Goal: Transaction & Acquisition: Purchase product/service

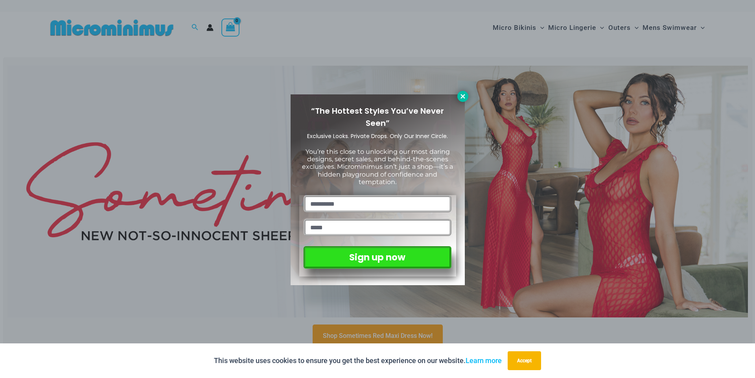
click at [465, 97] on icon at bounding box center [462, 96] width 7 height 7
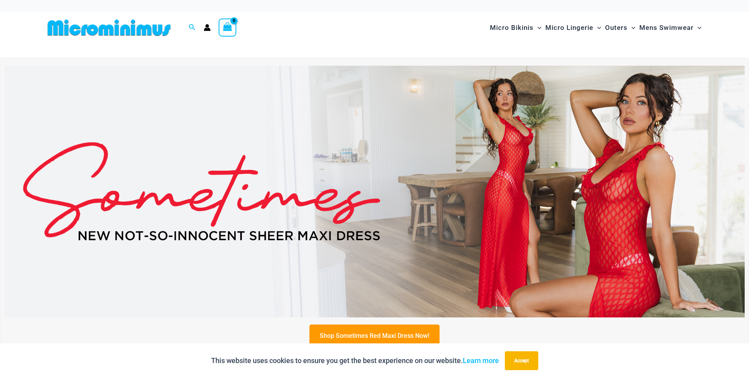
click at [596, 134] on img at bounding box center [374, 192] width 740 height 252
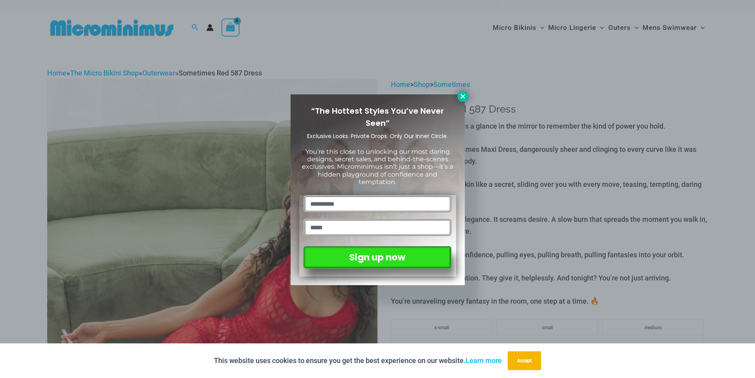
click at [463, 99] on icon at bounding box center [462, 96] width 7 height 7
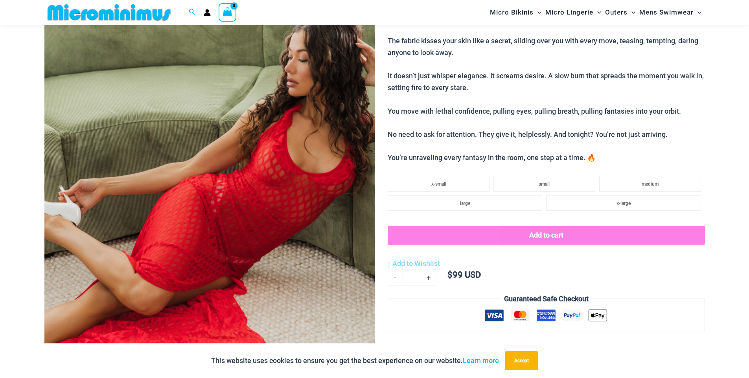
scroll to position [135, 0]
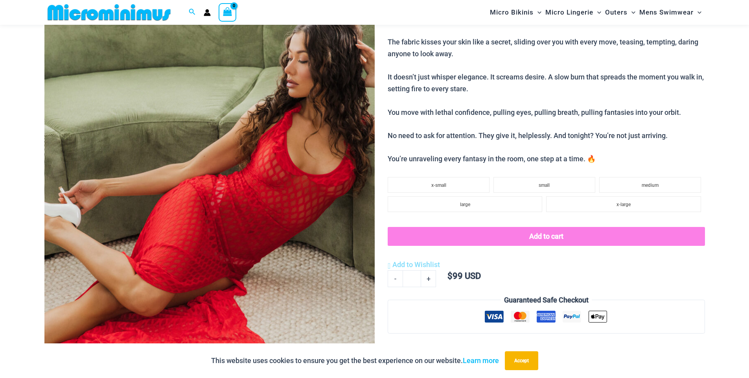
click at [271, 171] on img at bounding box center [209, 183] width 330 height 495
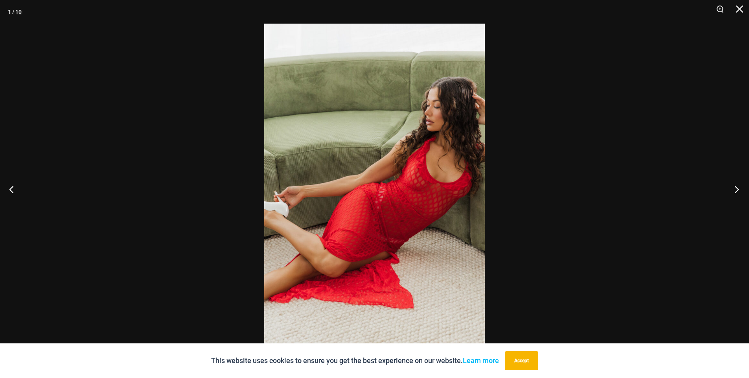
click at [735, 187] on button "Next" at bounding box center [733, 188] width 29 height 39
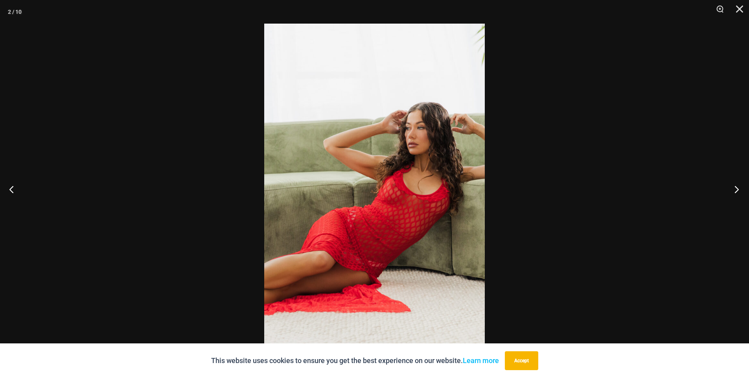
click at [737, 189] on button "Next" at bounding box center [733, 188] width 29 height 39
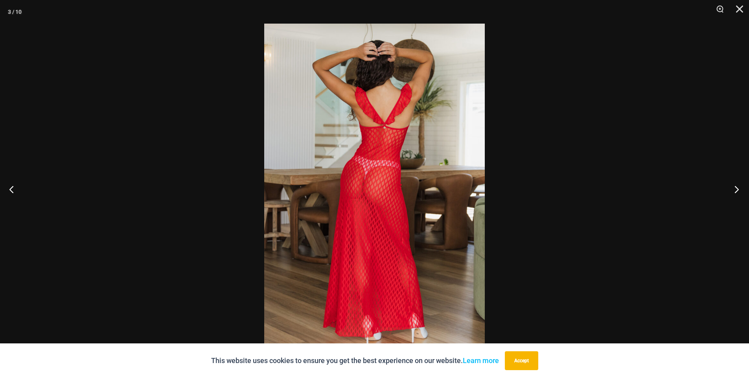
click at [737, 189] on button "Next" at bounding box center [733, 188] width 29 height 39
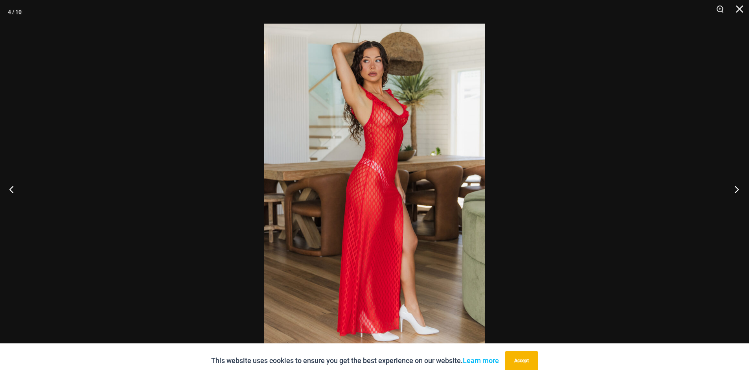
click at [737, 189] on button "Next" at bounding box center [733, 188] width 29 height 39
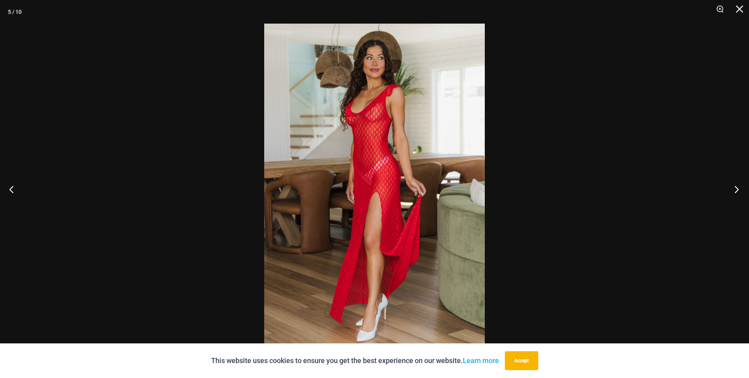
click at [739, 187] on button "Next" at bounding box center [733, 188] width 29 height 39
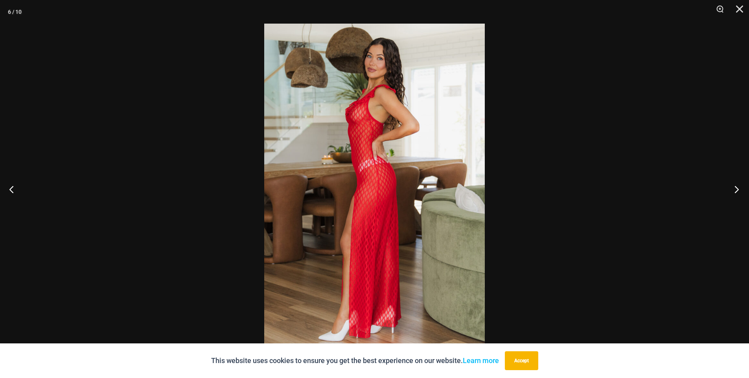
click at [739, 187] on button "Next" at bounding box center [733, 188] width 29 height 39
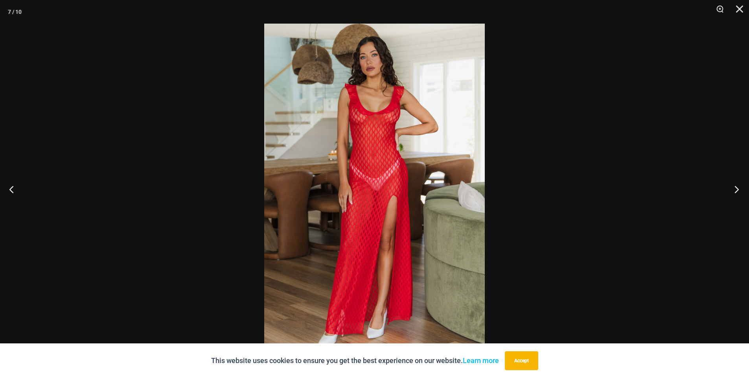
click at [740, 187] on button "Next" at bounding box center [733, 188] width 29 height 39
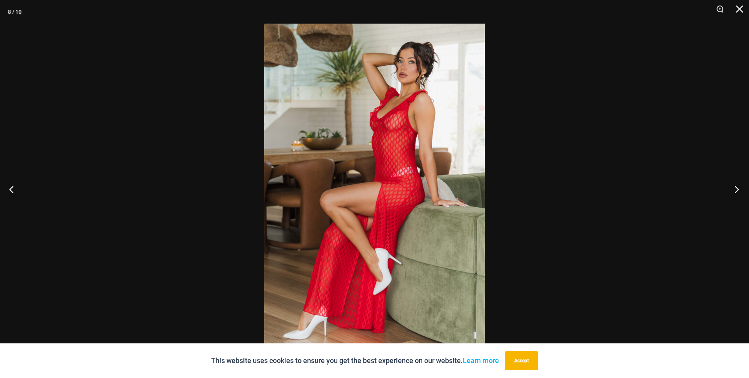
click at [740, 187] on button "Next" at bounding box center [733, 188] width 29 height 39
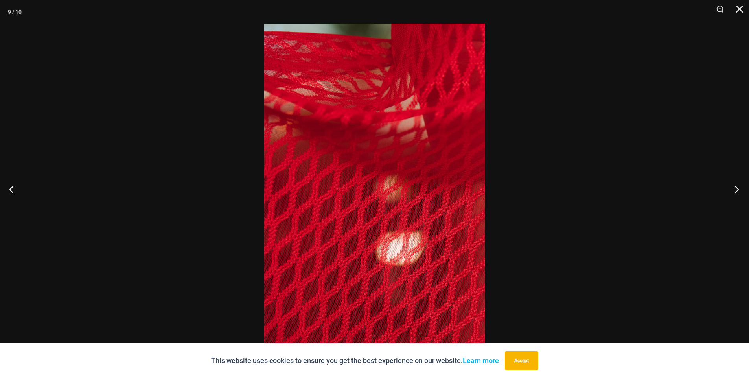
click at [740, 187] on button "Next" at bounding box center [733, 188] width 29 height 39
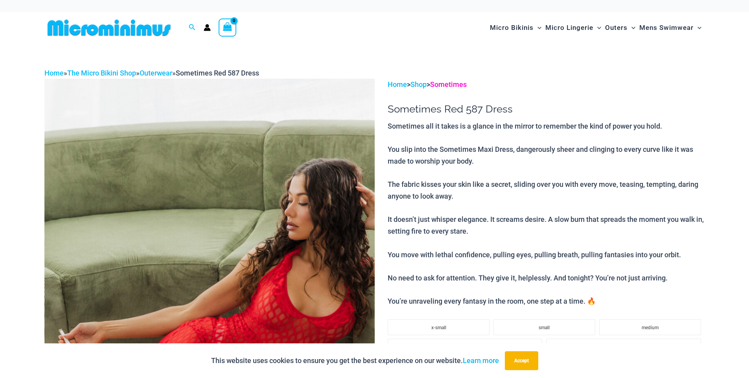
click at [459, 84] on link "Sometimes" at bounding box center [448, 84] width 37 height 8
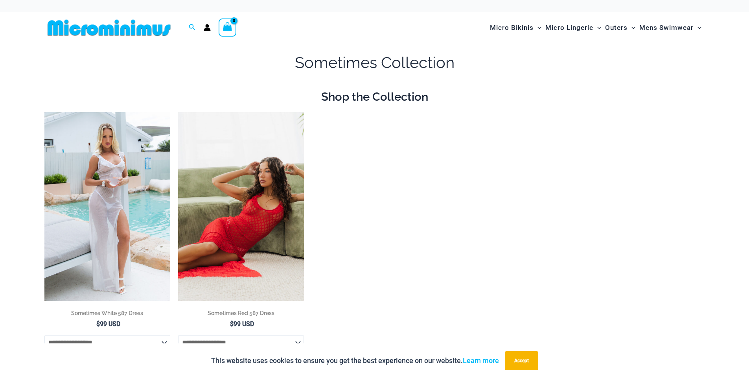
click at [233, 176] on img at bounding box center [241, 206] width 126 height 189
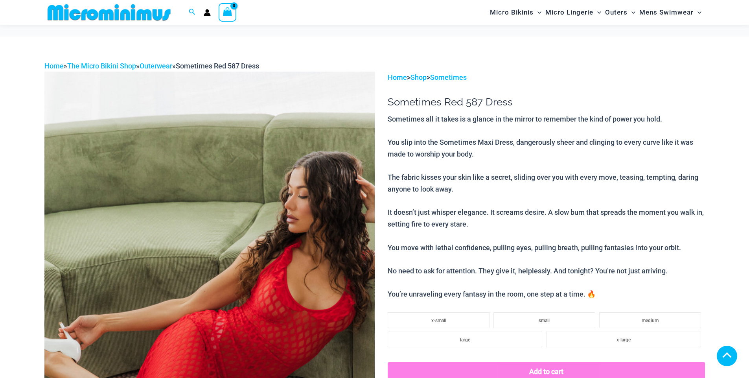
click at [289, 81] on img at bounding box center [209, 319] width 330 height 495
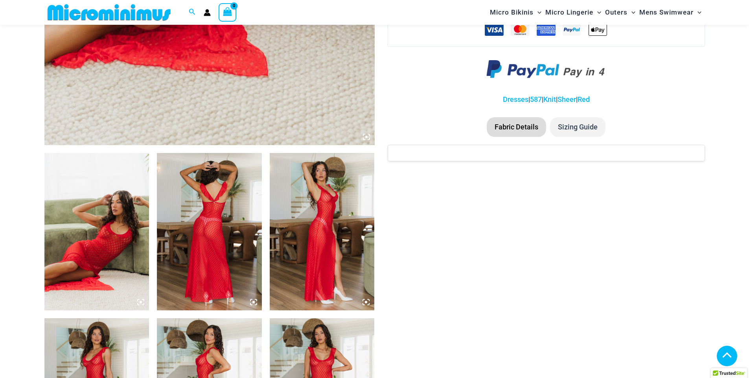
click at [327, 236] on img at bounding box center [322, 231] width 105 height 157
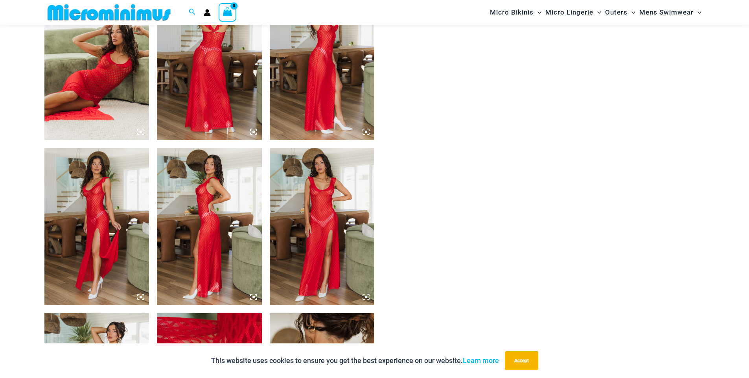
scroll to position [422, 0]
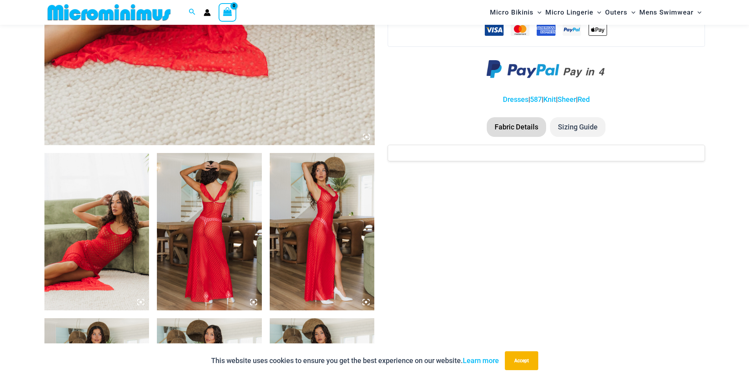
click at [333, 180] on img at bounding box center [322, 231] width 105 height 157
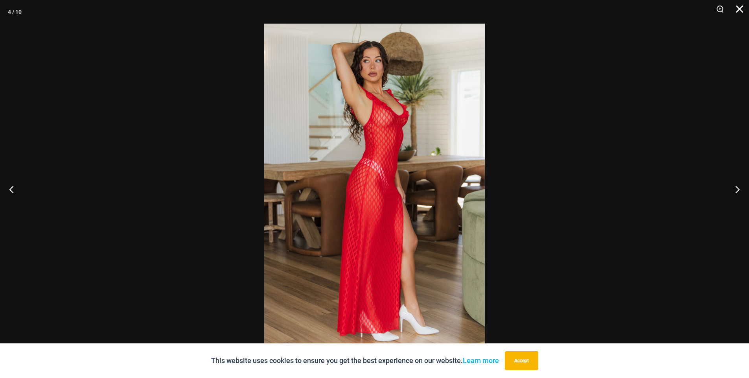
click at [743, 8] on button "Close" at bounding box center [737, 12] width 20 height 24
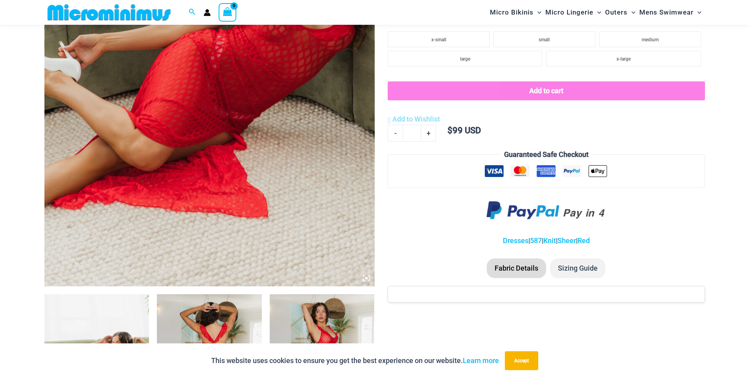
scroll to position [351, 0]
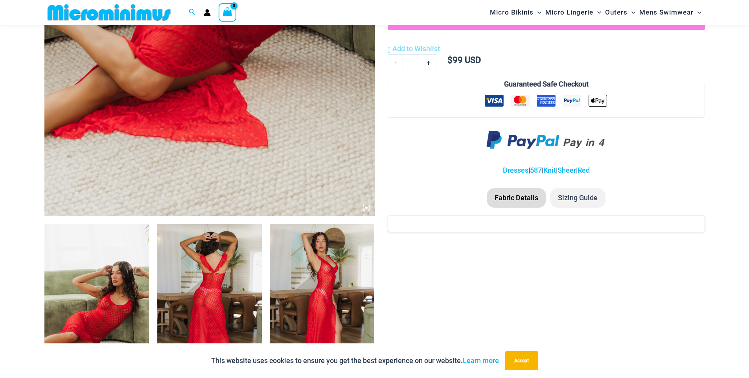
click at [566, 200] on li "Sizing Guide" at bounding box center [577, 198] width 55 height 20
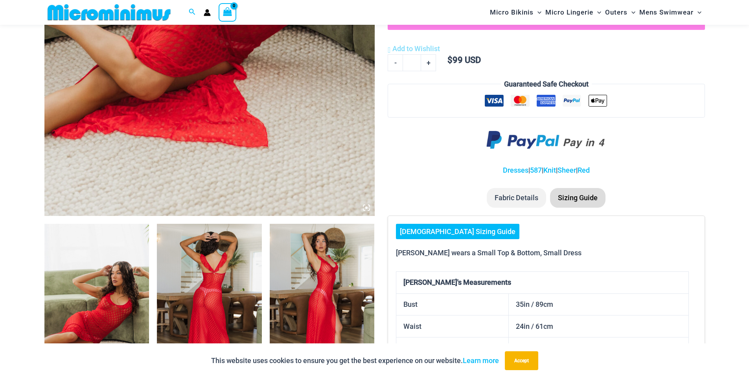
scroll to position [422, 0]
